Goal: Check status

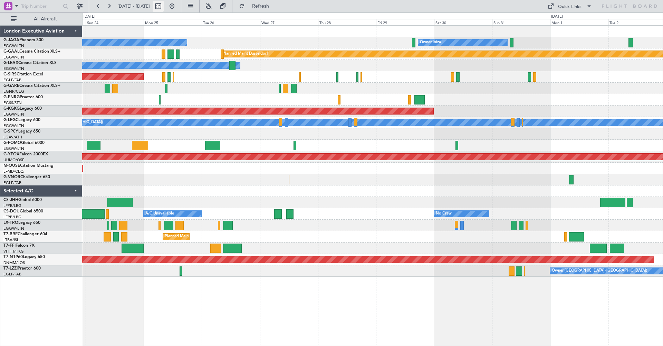
click at [164, 3] on button at bounding box center [158, 6] width 11 height 11
select select "8"
select select "2025"
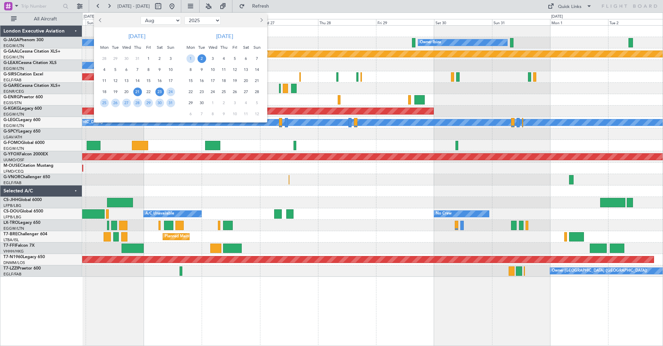
click at [136, 91] on span "21" at bounding box center [137, 91] width 9 height 9
click at [223, 59] on span "4" at bounding box center [224, 58] width 9 height 9
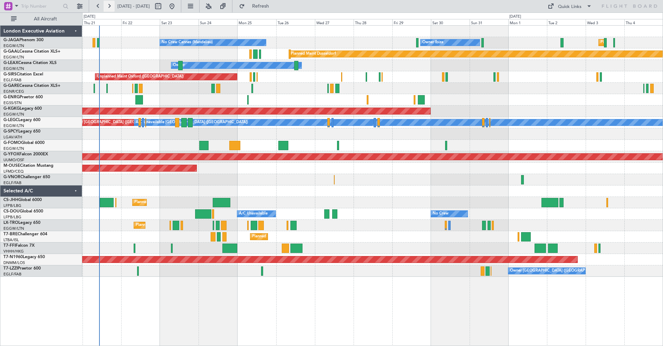
click at [110, 6] on button at bounding box center [109, 6] width 11 height 11
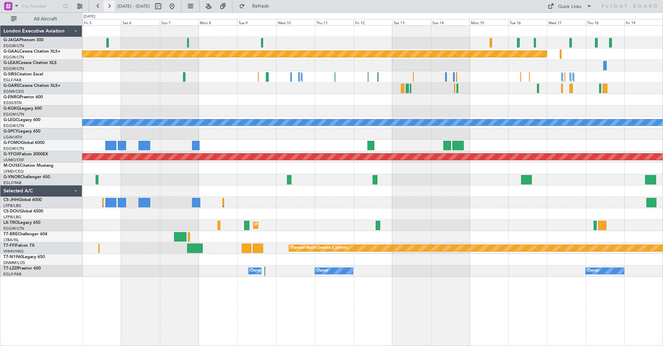
click at [111, 6] on button at bounding box center [109, 6] width 11 height 11
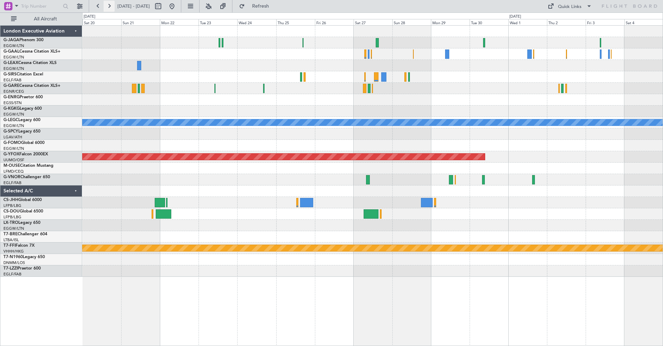
click at [111, 6] on button at bounding box center [109, 6] width 11 height 11
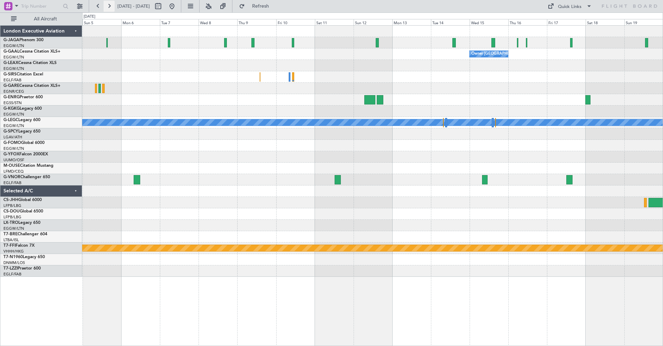
click at [111, 6] on button at bounding box center [109, 6] width 11 height 11
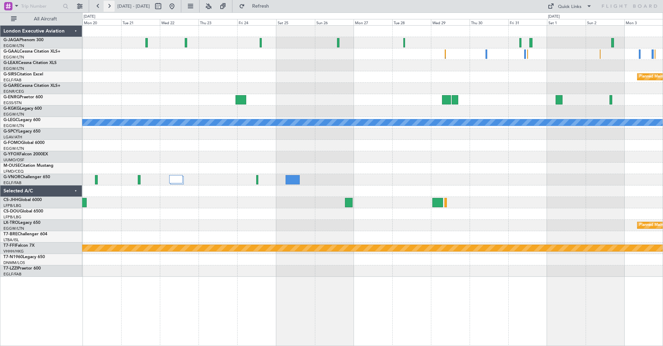
click at [109, 9] on button at bounding box center [109, 6] width 11 height 11
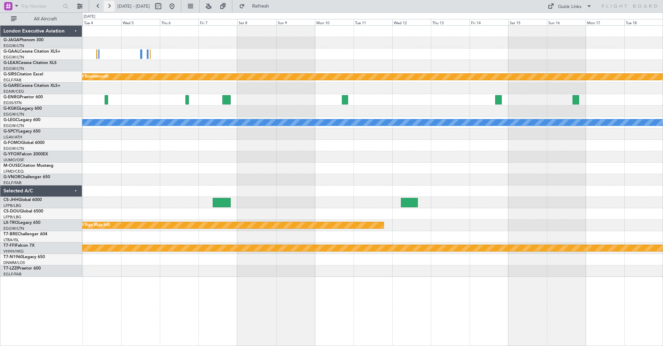
click at [110, 5] on button at bounding box center [109, 6] width 11 height 11
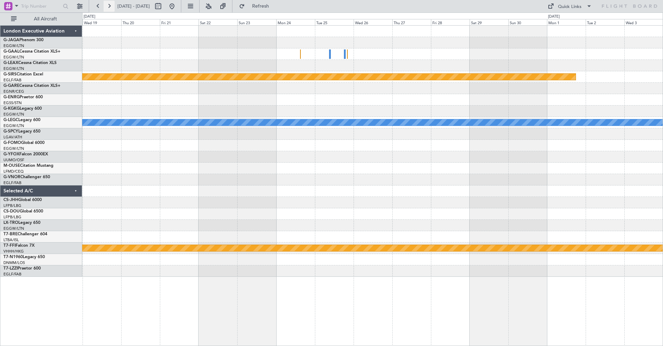
click at [110, 5] on button at bounding box center [109, 6] width 11 height 11
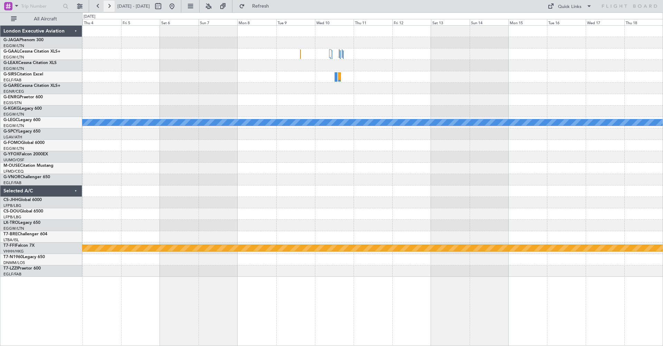
click at [110, 5] on button at bounding box center [109, 6] width 11 height 11
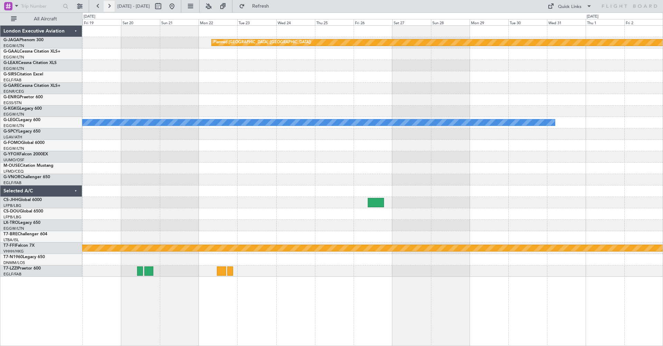
click at [109, 6] on button at bounding box center [109, 6] width 11 height 11
